Goal: Transaction & Acquisition: Book appointment/travel/reservation

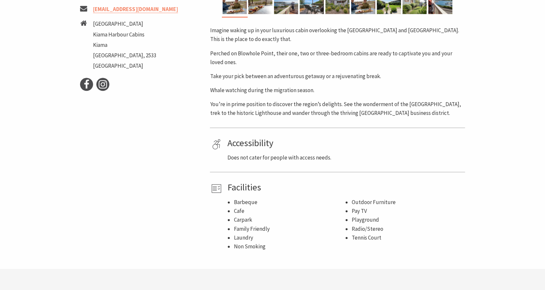
scroll to position [195, 0]
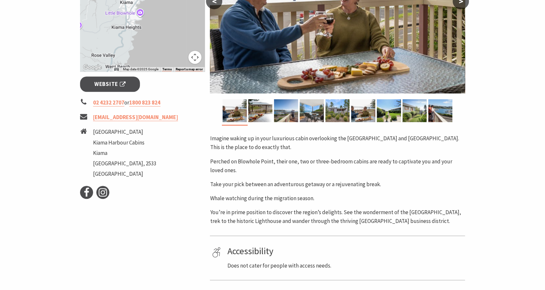
click at [253, 76] on img at bounding box center [337, 10] width 255 height 168
click at [240, 107] on img at bounding box center [234, 110] width 24 height 23
click at [236, 108] on img at bounding box center [234, 110] width 24 height 23
click at [264, 112] on img at bounding box center [260, 110] width 24 height 23
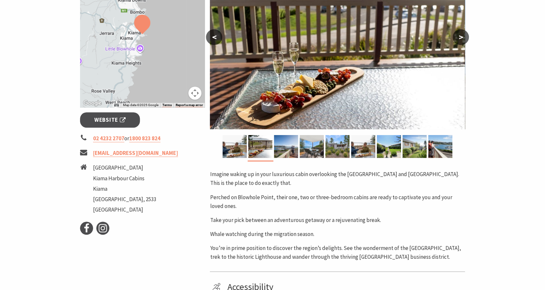
scroll to position [98, 0]
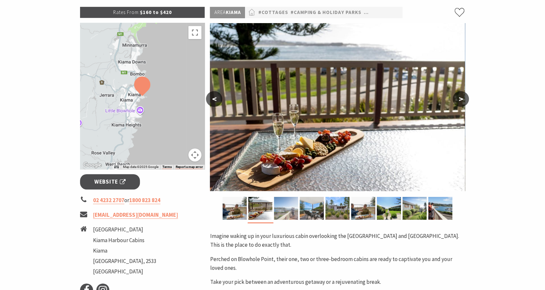
click at [285, 205] on img at bounding box center [286, 208] width 24 height 23
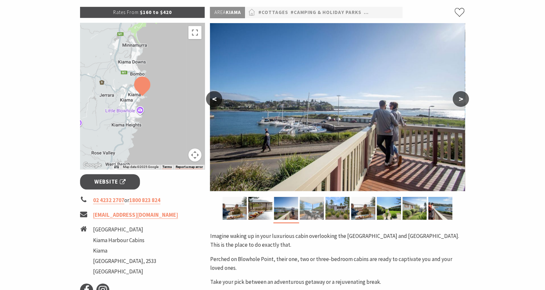
click at [312, 209] on img at bounding box center [311, 208] width 24 height 23
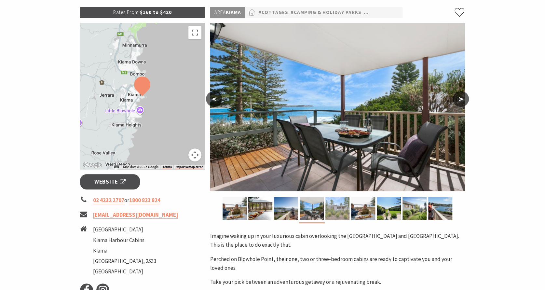
click at [334, 208] on img at bounding box center [337, 208] width 24 height 23
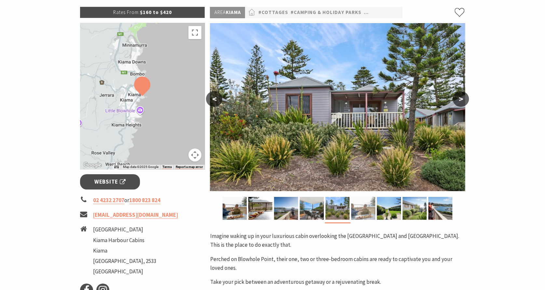
click at [362, 208] on img at bounding box center [363, 208] width 24 height 23
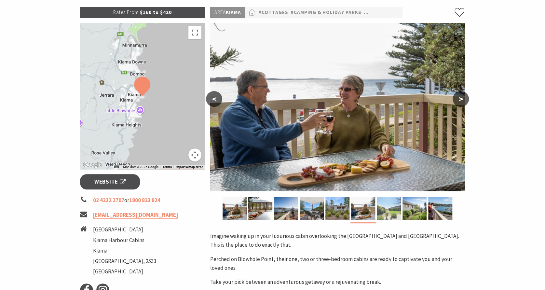
click at [390, 209] on img at bounding box center [389, 208] width 24 height 23
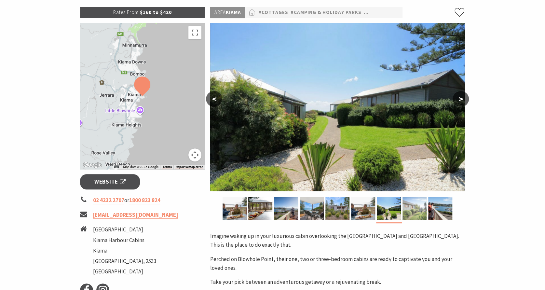
click at [411, 208] on img at bounding box center [414, 208] width 24 height 23
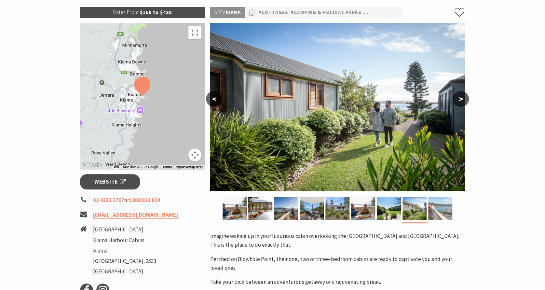
click at [431, 204] on img at bounding box center [440, 208] width 24 height 23
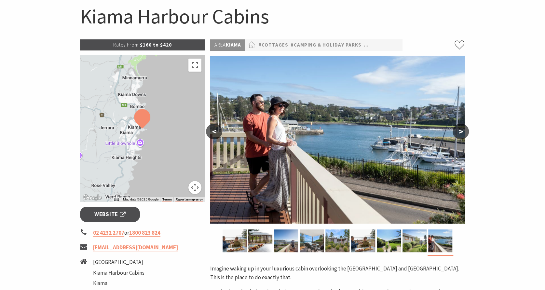
scroll to position [0, 0]
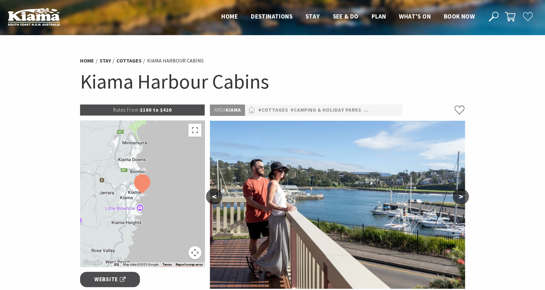
click at [142, 188] on img at bounding box center [142, 184] width 16 height 20
click at [139, 190] on img at bounding box center [142, 184] width 16 height 20
click at [133, 194] on div at bounding box center [142, 193] width 125 height 146
click at [129, 198] on div at bounding box center [142, 193] width 125 height 146
click at [456, 13] on span "Book now" at bounding box center [459, 16] width 31 height 8
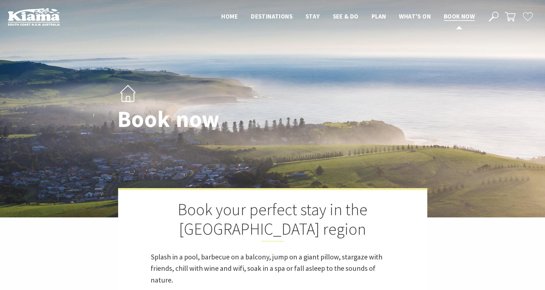
click at [468, 15] on span "Book now" at bounding box center [459, 16] width 31 height 8
click at [459, 21] on link "Book now" at bounding box center [459, 16] width 31 height 8
click at [458, 21] on link "Book now" at bounding box center [459, 16] width 31 height 8
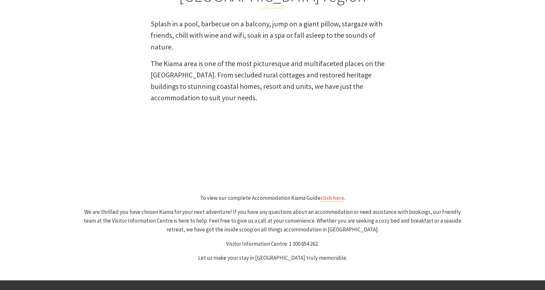
scroll to position [358, 0]
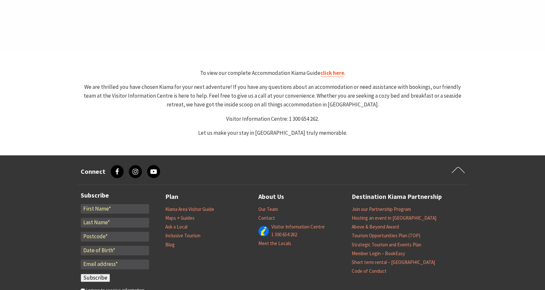
click at [332, 72] on link "click here" at bounding box center [332, 72] width 24 height 7
